Goal: Book appointment/travel/reservation

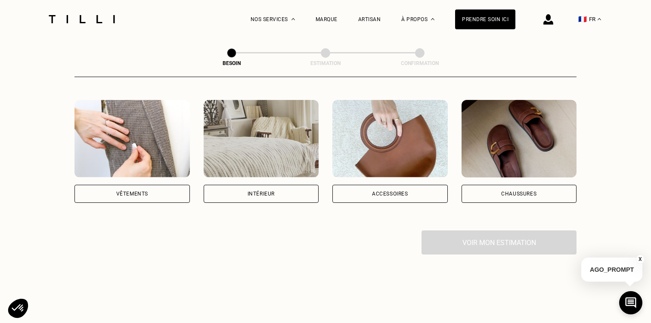
scroll to position [170, 0]
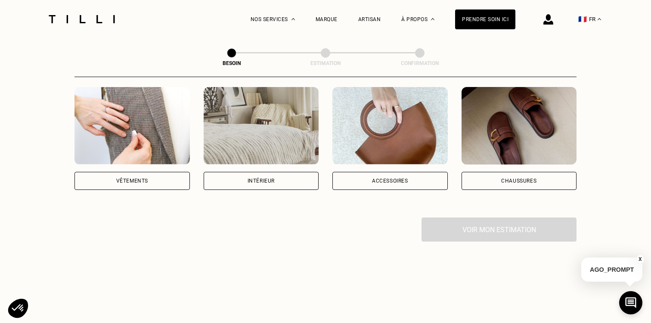
click at [230, 172] on div "Intérieur" at bounding box center [261, 181] width 115 height 18
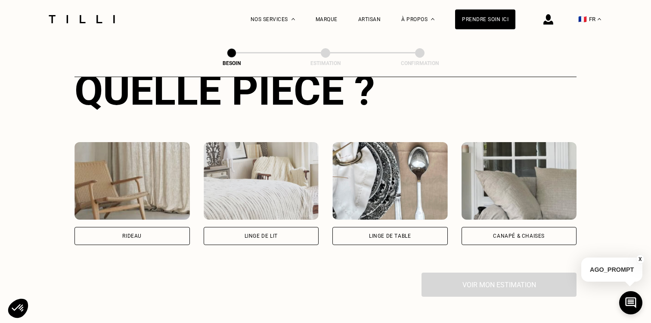
scroll to position [357, 0]
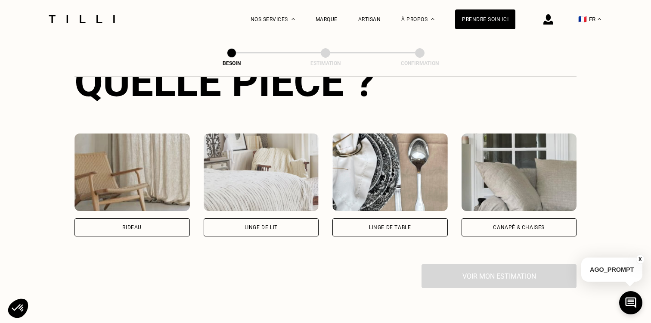
click at [170, 180] on img at bounding box center [132, 173] width 115 height 78
select select "FR"
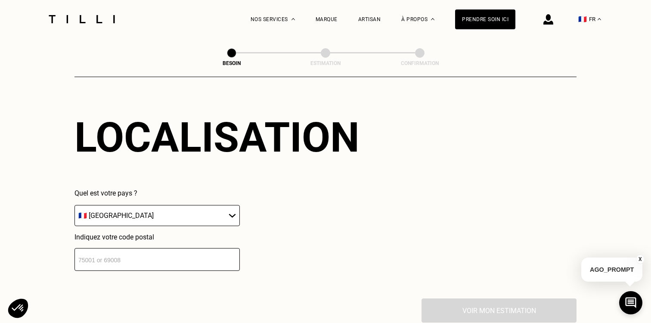
scroll to position [552, 0]
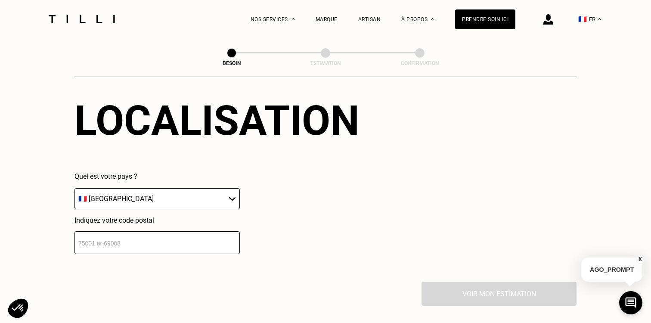
click at [221, 231] on input "number" at bounding box center [157, 242] width 165 height 23
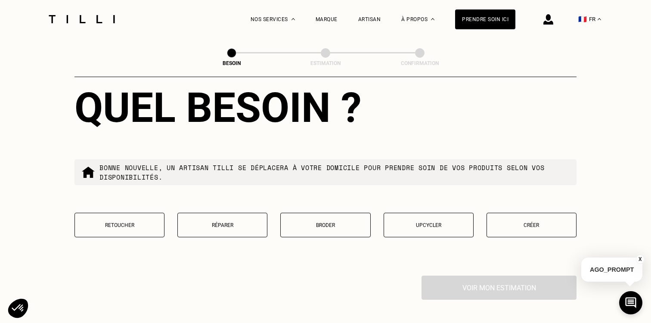
scroll to position [805, 0]
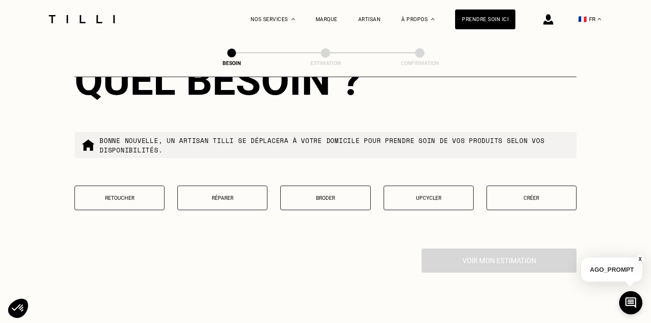
type input "94400"
click at [131, 175] on div "Quel besoin ? Bonne nouvelle, un artisan tilli se déplacera à votre domicile po…" at bounding box center [326, 139] width 502 height 220
click at [131, 186] on button "Retoucher" at bounding box center [120, 198] width 90 height 25
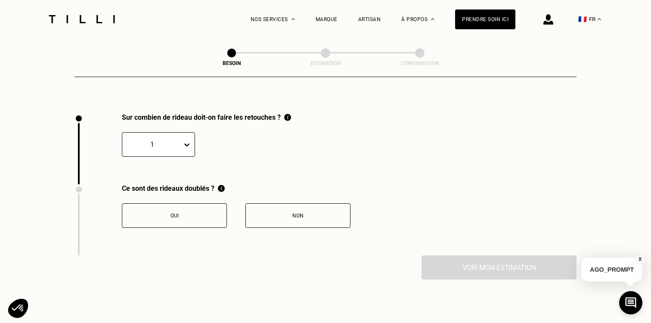
scroll to position [948, 0]
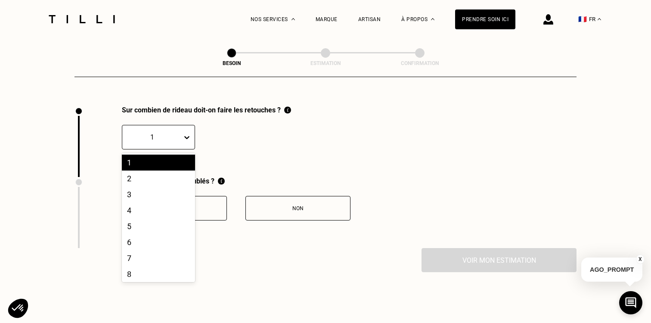
click at [180, 131] on div "1" at bounding box center [152, 137] width 60 height 13
click at [171, 234] on div "6" at bounding box center [158, 242] width 73 height 16
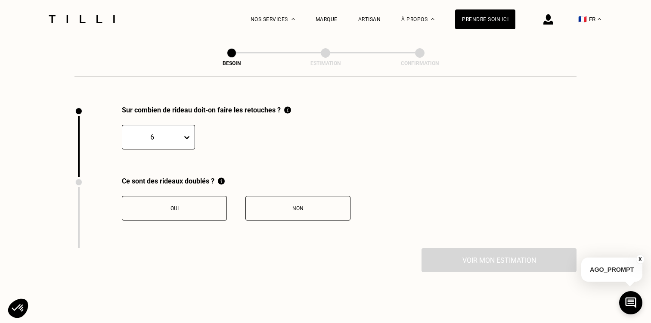
click at [208, 196] on button "Oui" at bounding box center [174, 208] width 105 height 25
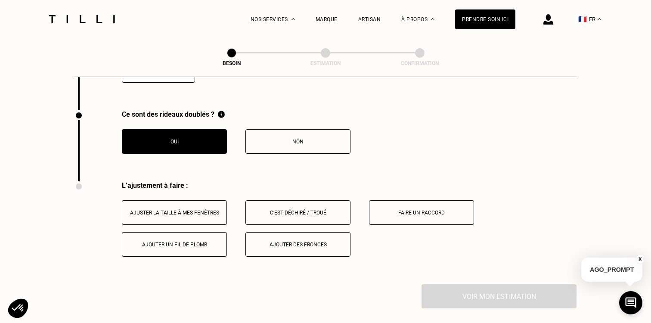
scroll to position [999, 0]
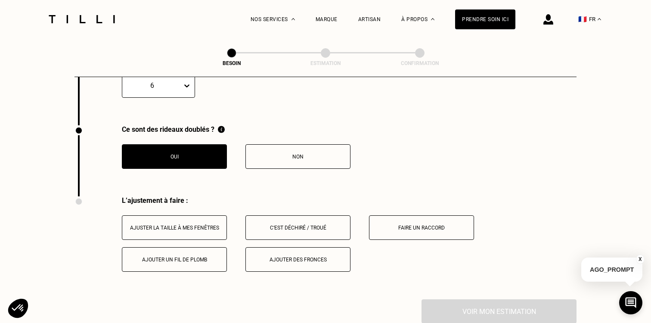
click at [211, 227] on button "Ajuster la taille à mes fenêtres" at bounding box center [174, 227] width 105 height 25
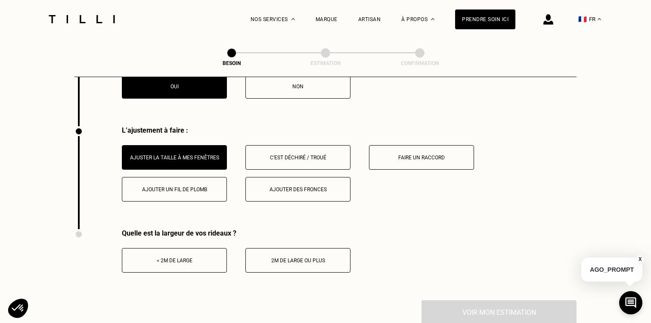
scroll to position [1110, 0]
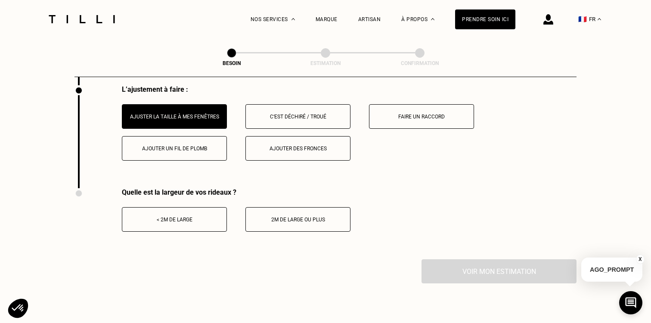
click at [204, 217] on div "< 2m de large" at bounding box center [175, 220] width 96 height 6
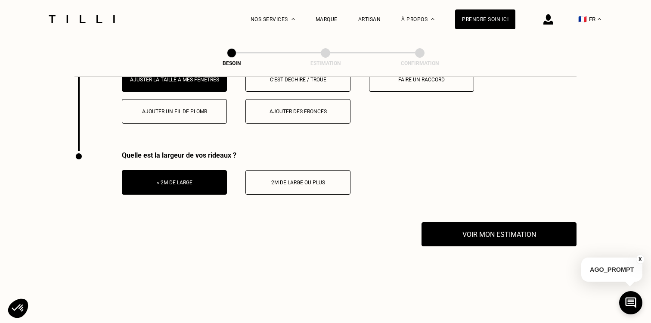
scroll to position [1163, 0]
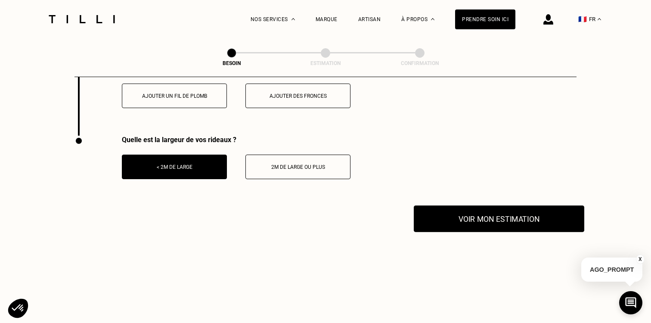
click at [466, 205] on button "Voir mon estimation" at bounding box center [499, 218] width 171 height 27
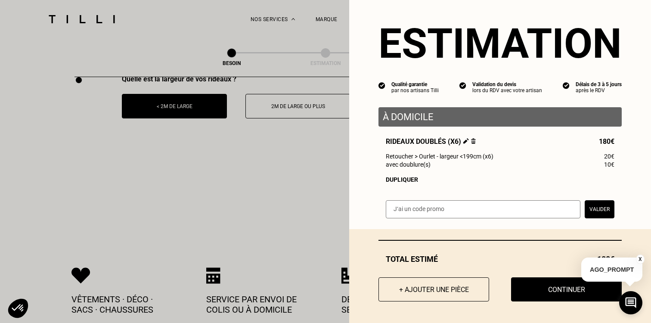
scroll to position [1240, 0]
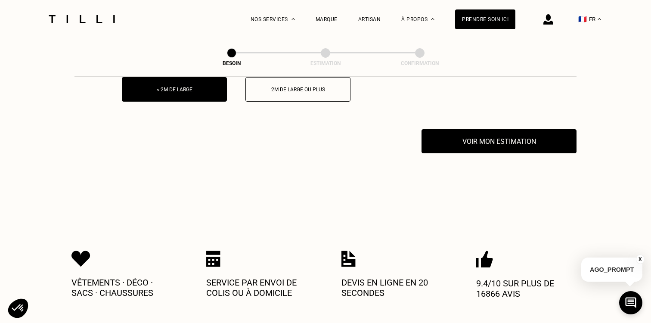
click at [638, 258] on button "X" at bounding box center [640, 259] width 9 height 9
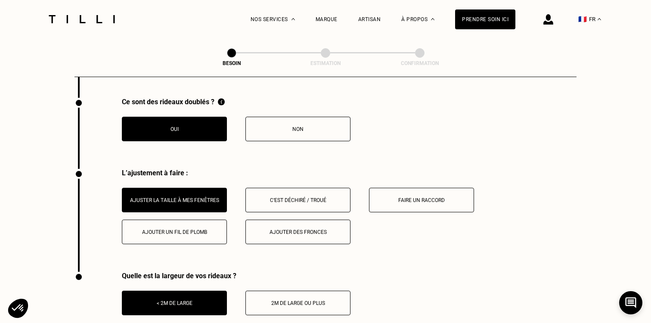
click at [308, 123] on button "Non" at bounding box center [298, 129] width 105 height 25
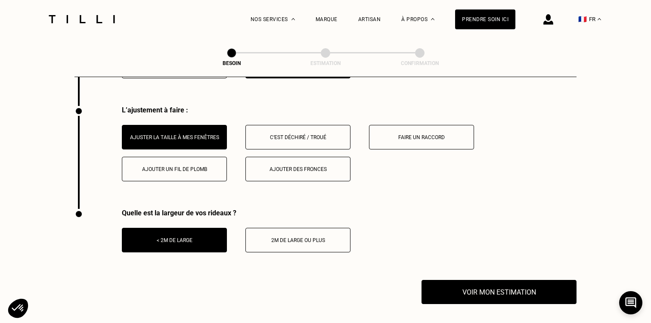
scroll to position [1147, 0]
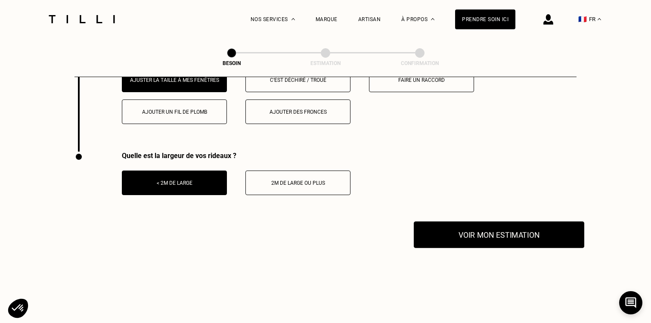
click at [437, 221] on button "Voir mon estimation" at bounding box center [499, 234] width 171 height 27
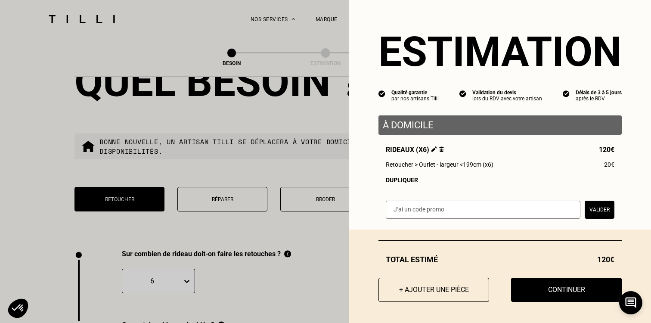
scroll to position [838, 0]
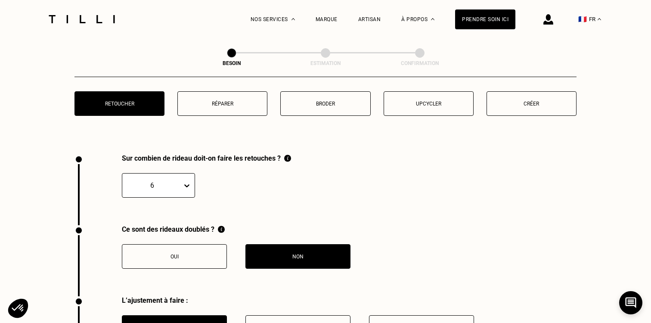
click at [184, 198] on div "6" at bounding box center [158, 185] width 73 height 25
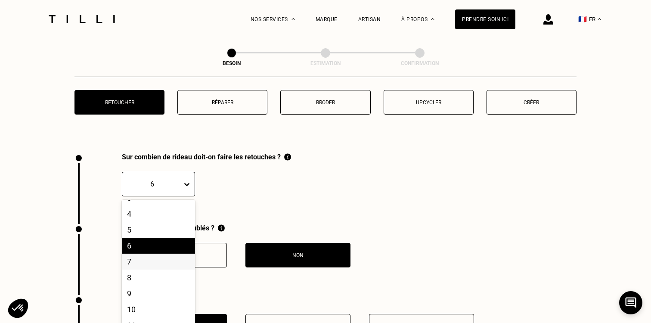
scroll to position [44, 0]
click at [168, 301] on div "10" at bounding box center [158, 309] width 73 height 16
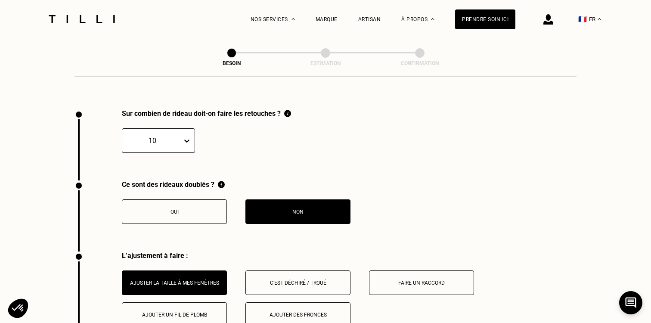
click at [219, 210] on button "Oui" at bounding box center [174, 211] width 105 height 25
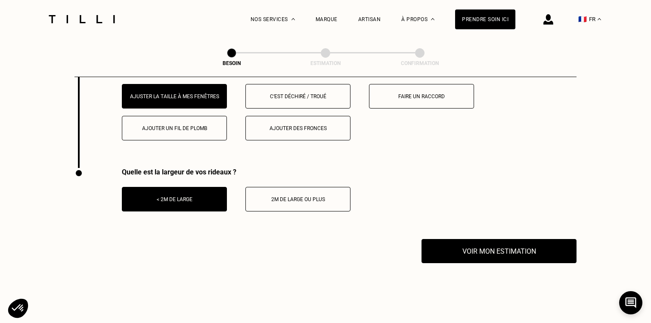
scroll to position [1173, 0]
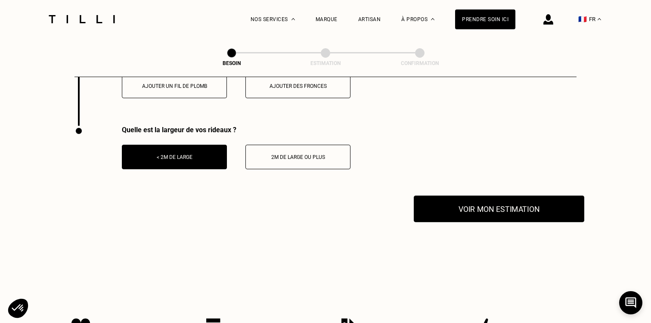
click at [493, 196] on button "Voir mon estimation" at bounding box center [499, 209] width 171 height 27
